Goal: Information Seeking & Learning: Learn about a topic

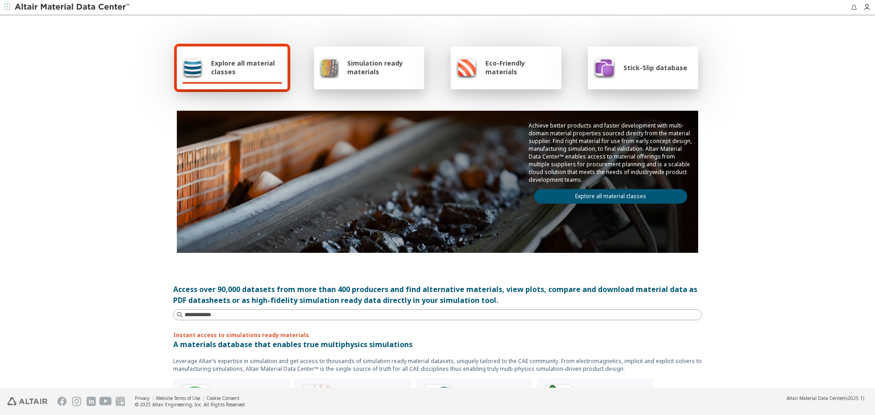
click at [623, 197] on link "Explore all material classes" at bounding box center [610, 196] width 153 height 15
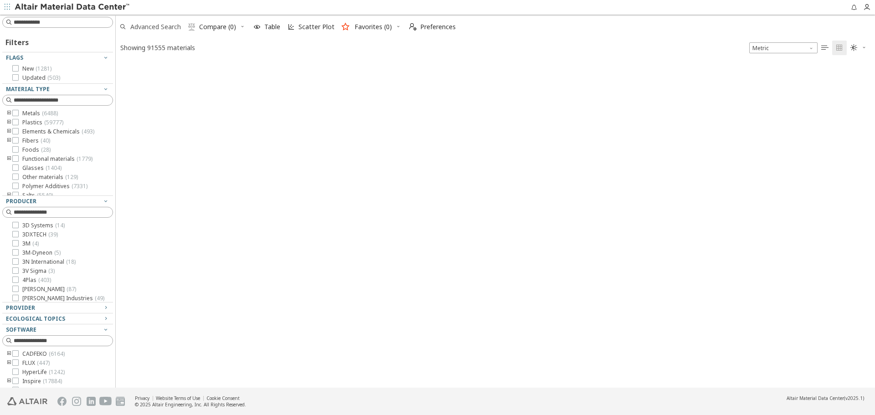
click at [155, 30] on span "Advanced Search" at bounding box center [155, 27] width 51 height 6
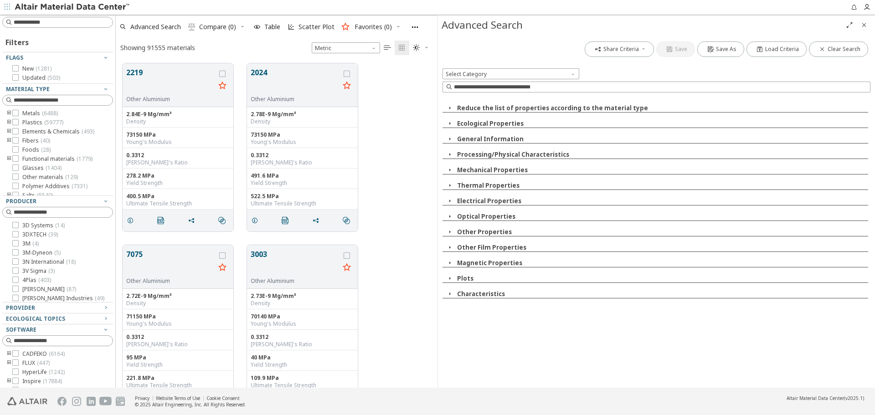
scroll to position [324, 315]
click at [489, 127] on button "Ecological Properties" at bounding box center [490, 123] width 67 height 8
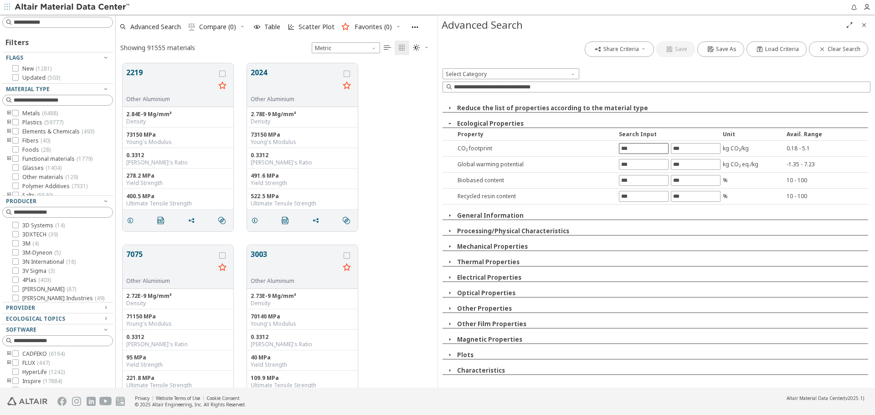
click at [646, 153] on input "text" at bounding box center [643, 149] width 49 height 10
type input "*"
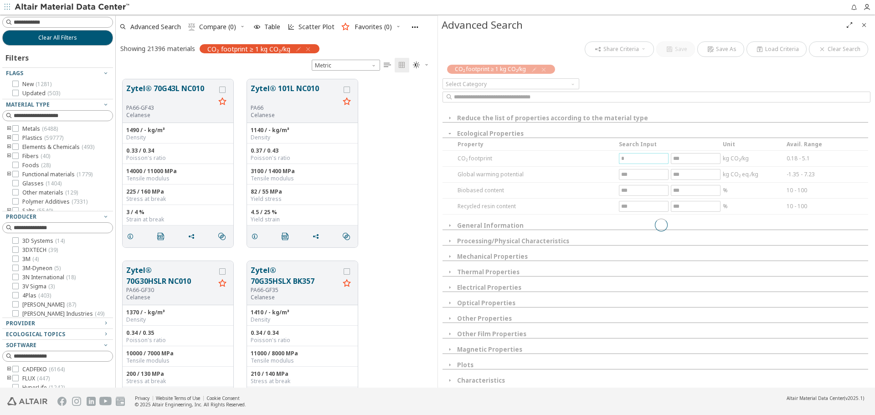
scroll to position [309, 315]
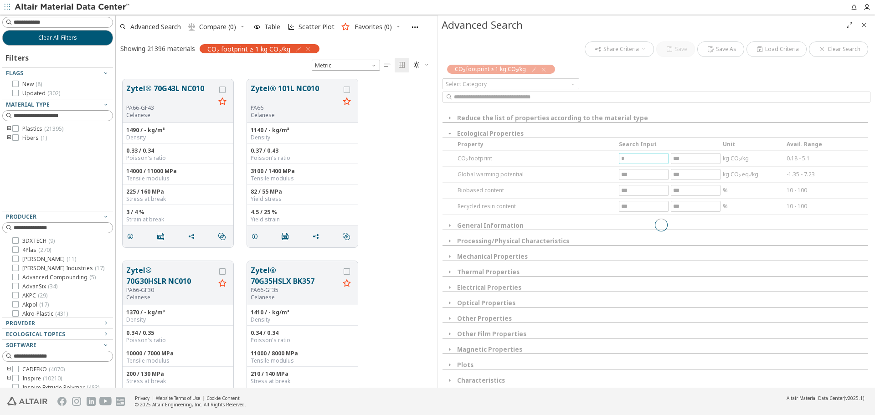
click at [864, 25] on icon "Close" at bounding box center [863, 24] width 7 height 7
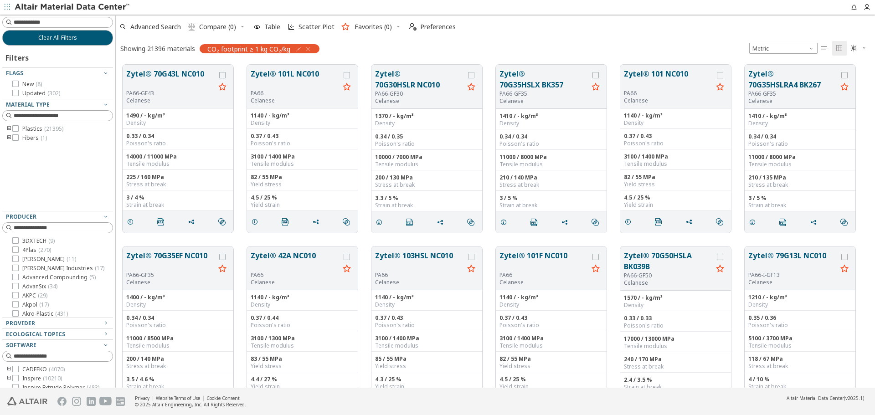
scroll to position [7, 7]
click at [182, 78] on button "Zytel® 70G43L NC010" at bounding box center [170, 78] width 89 height 21
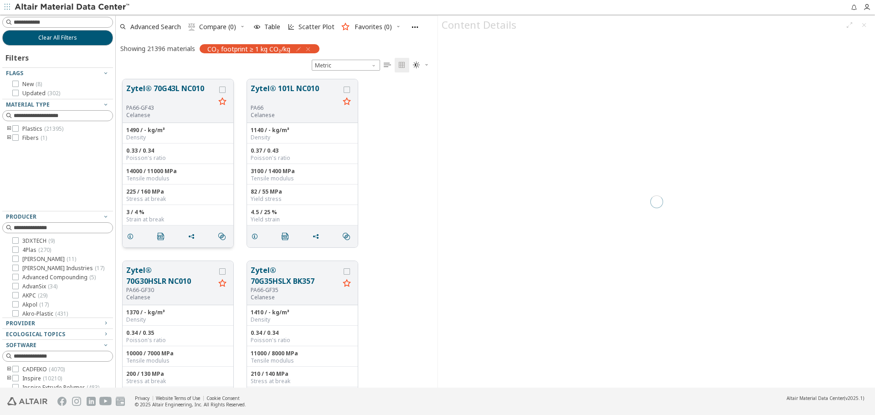
scroll to position [309, 315]
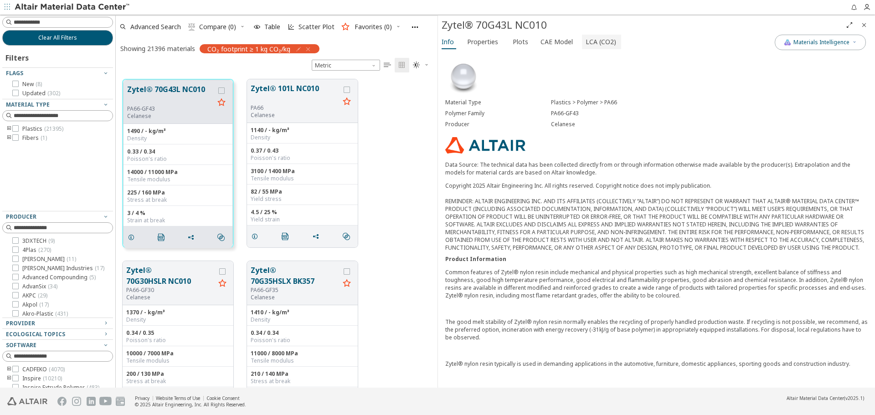
click at [586, 44] on span "LCA (CO2)" at bounding box center [601, 42] width 31 height 15
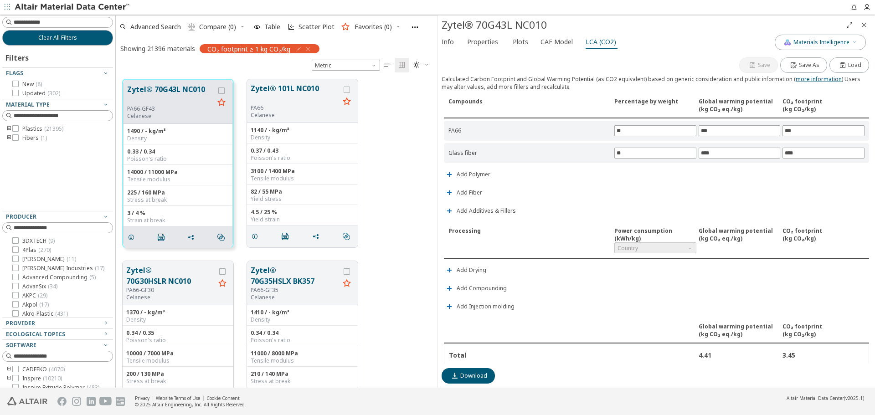
drag, startPoint x: 863, startPoint y: 26, endPoint x: 731, endPoint y: 134, distance: 170.3
click at [863, 26] on icon "Close" at bounding box center [863, 24] width 7 height 7
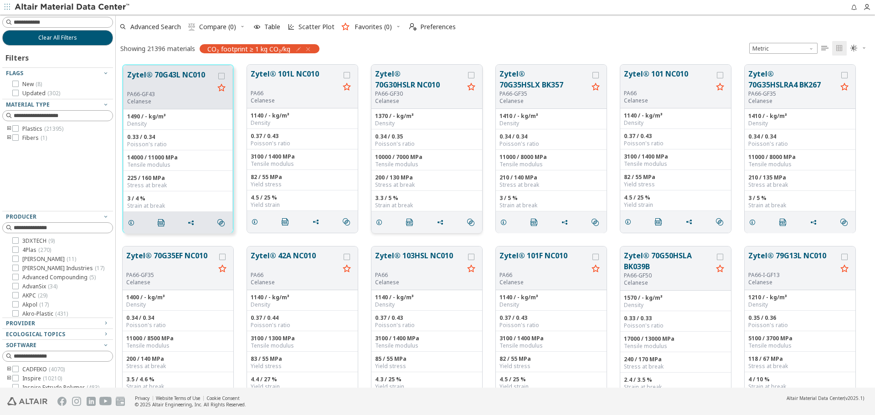
scroll to position [323, 752]
click at [58, 38] on span "Clear All Filters" at bounding box center [57, 37] width 39 height 7
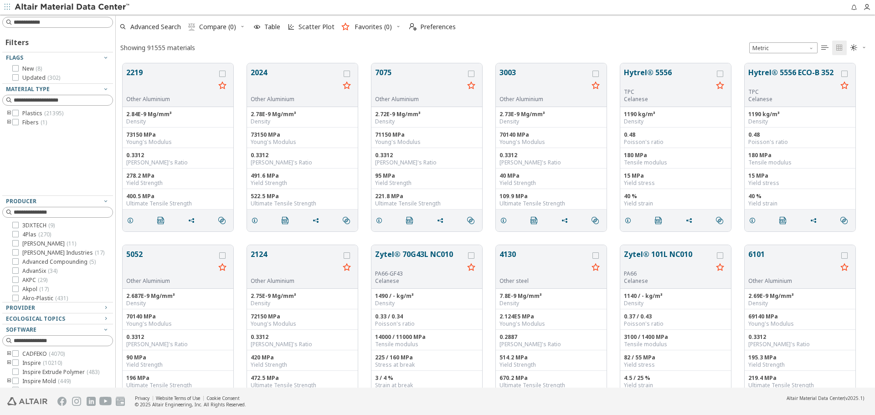
scroll to position [324, 752]
